Goal: Use online tool/utility: Utilize a website feature to perform a specific function

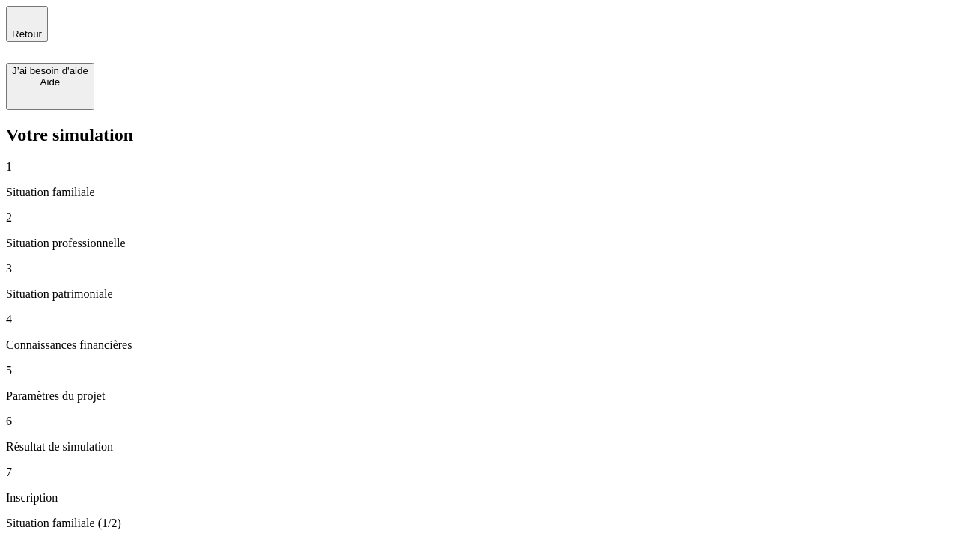
type input "30 000"
